Goal: Task Accomplishment & Management: Manage account settings

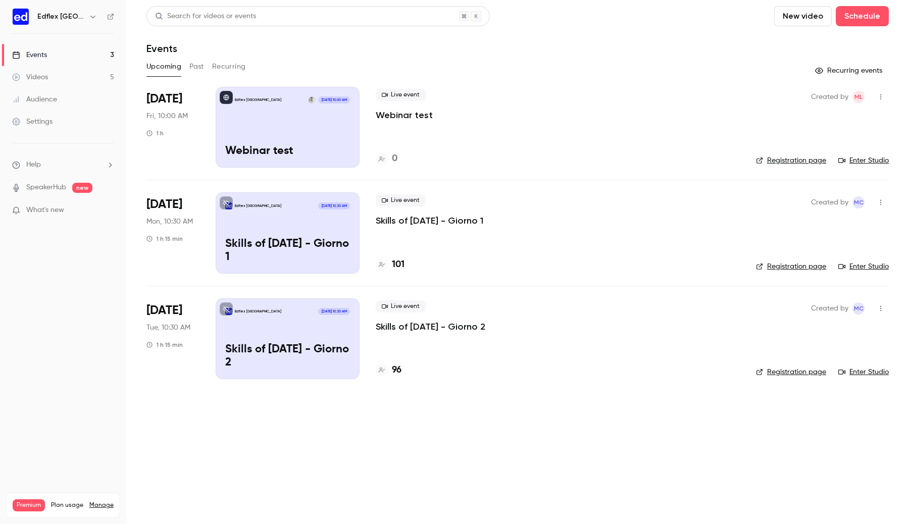
click at [89, 14] on icon "button" at bounding box center [93, 17] width 8 height 8
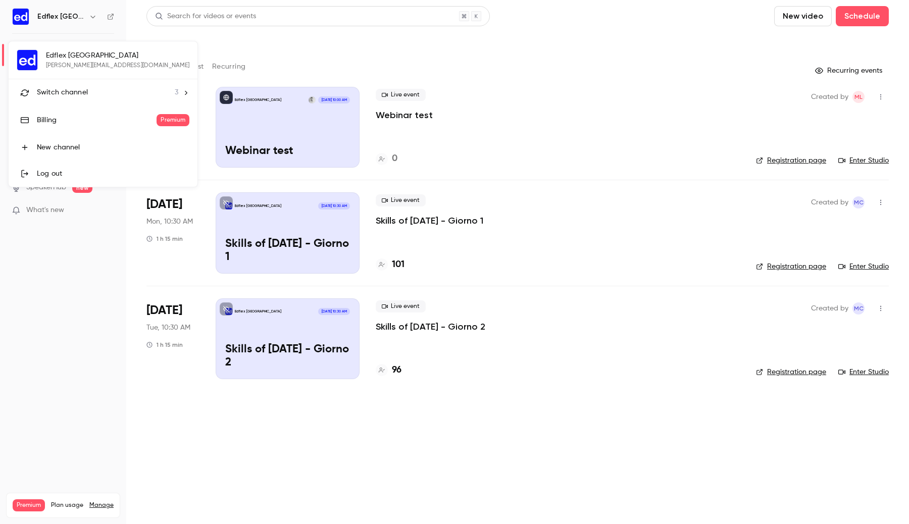
click at [91, 89] on div "Switch channel 3" at bounding box center [107, 92] width 141 height 11
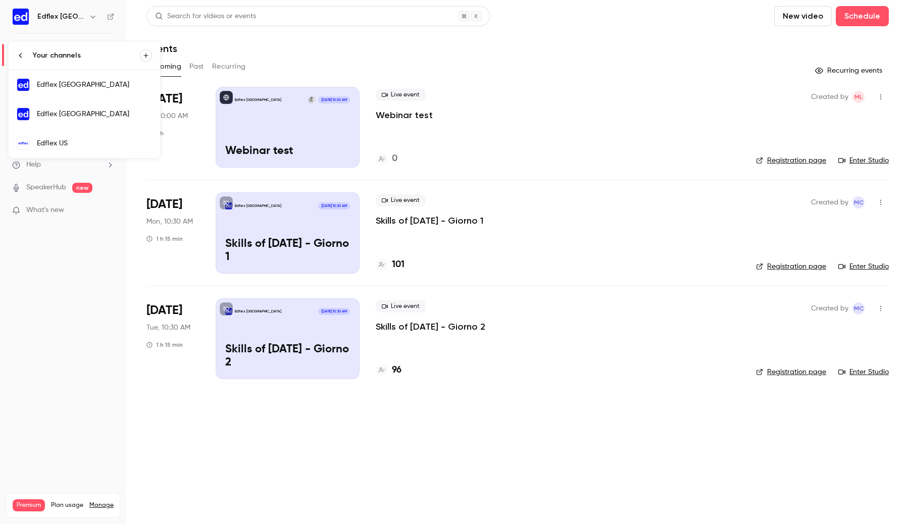
click at [85, 89] on link "Edflex [GEOGRAPHIC_DATA]" at bounding box center [84, 84] width 151 height 29
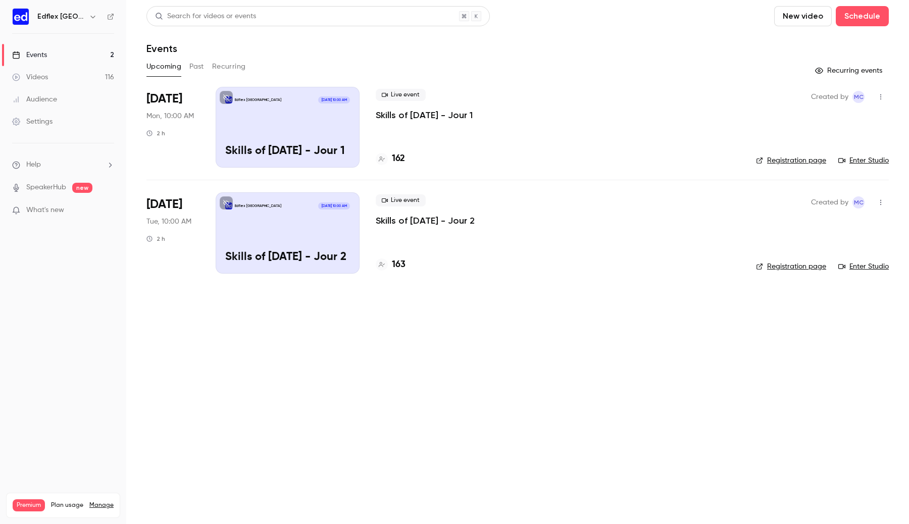
click at [281, 145] on p "Skills of [DATE] - Jour 1" at bounding box center [287, 151] width 125 height 13
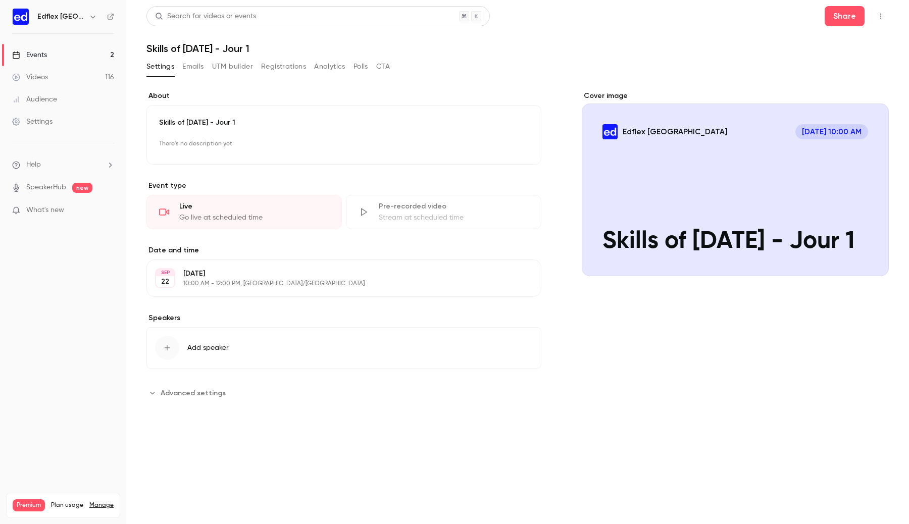
click at [286, 71] on button "Registrations" at bounding box center [283, 67] width 45 height 16
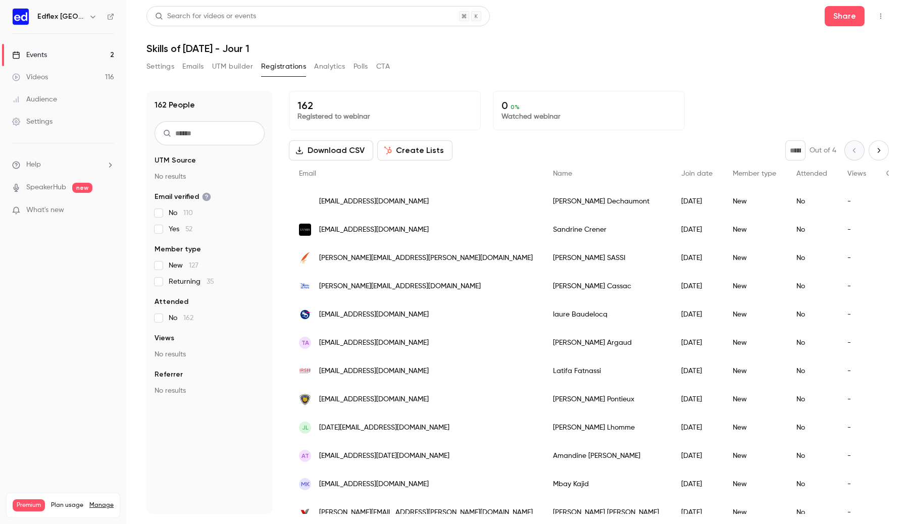
click at [165, 63] on button "Settings" at bounding box center [160, 67] width 28 height 16
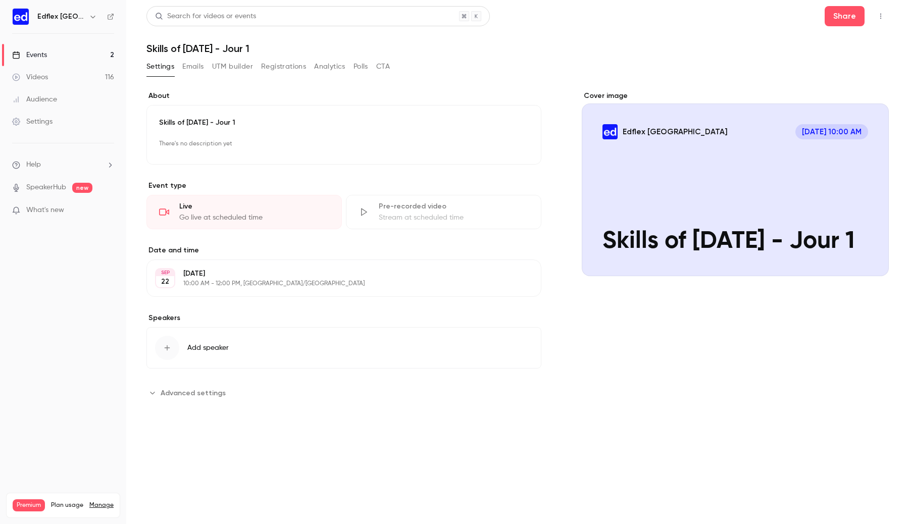
click at [191, 69] on button "Emails" at bounding box center [192, 67] width 21 height 16
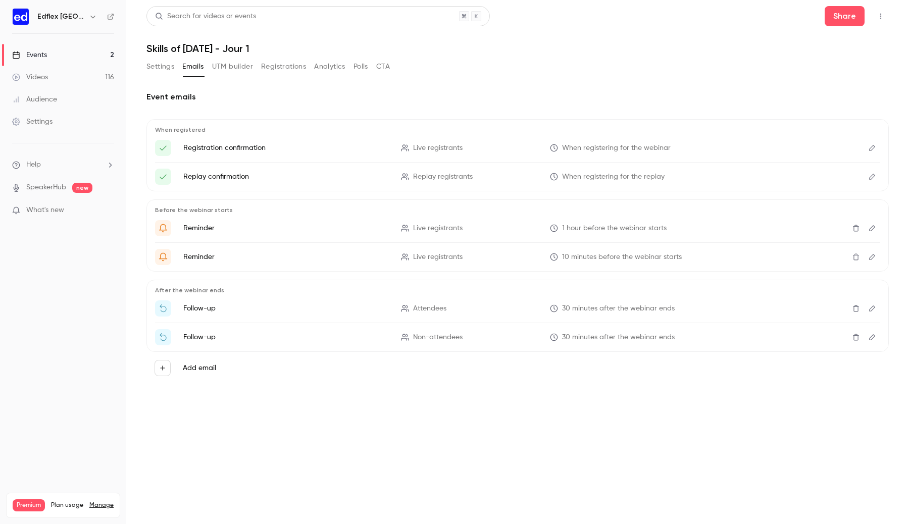
click at [871, 147] on icon "Edit" at bounding box center [872, 148] width 6 height 6
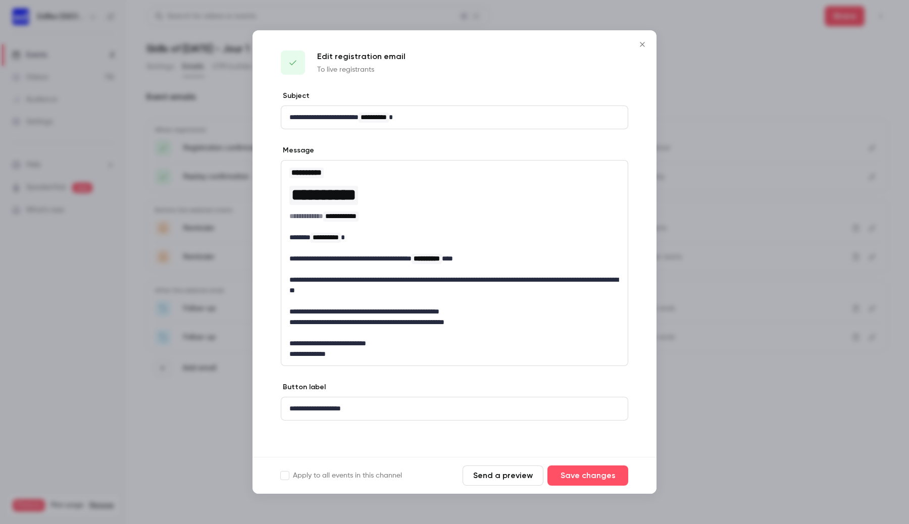
click at [480, 477] on button "Send a preview" at bounding box center [503, 476] width 81 height 20
